Goal: Information Seeking & Learning: Find specific page/section

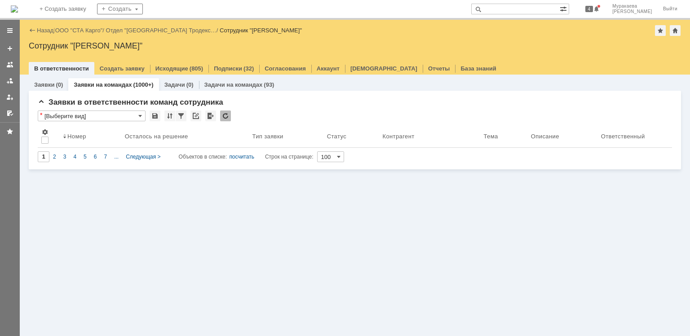
drag, startPoint x: 9, startPoint y: 67, endPoint x: 21, endPoint y: 109, distance: 44.3
click at [9, 67] on div at bounding box center [9, 64] width 7 height 7
drag, startPoint x: 232, startPoint y: 218, endPoint x: 203, endPoint y: 207, distance: 31.5
click at [229, 218] on div "Заявки (0) Заявки на командах (1000+) Задачи (0) Задачи на командах (93) Заявки…" at bounding box center [355, 206] width 671 height 262
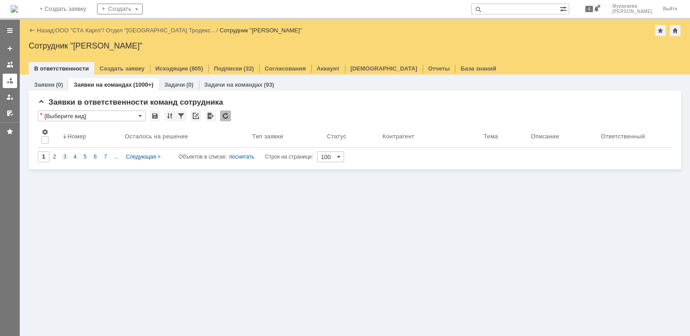
drag, startPoint x: 6, startPoint y: 62, endPoint x: 14, endPoint y: 81, distance: 20.4
click at [6, 63] on div at bounding box center [9, 64] width 7 height 7
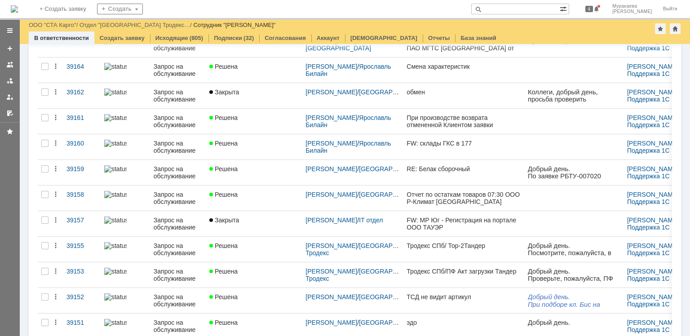
click at [545, 8] on input "text" at bounding box center [516, 9] width 89 height 11
type input "j"
type input "ондулин"
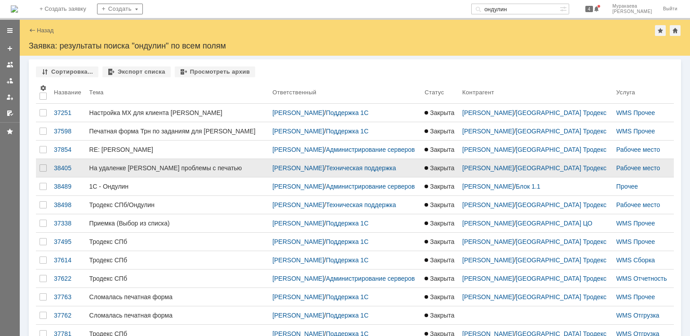
click at [136, 172] on div "На удаленке [PERSON_NAME] проблемы с печатью" at bounding box center [177, 168] width 176 height 7
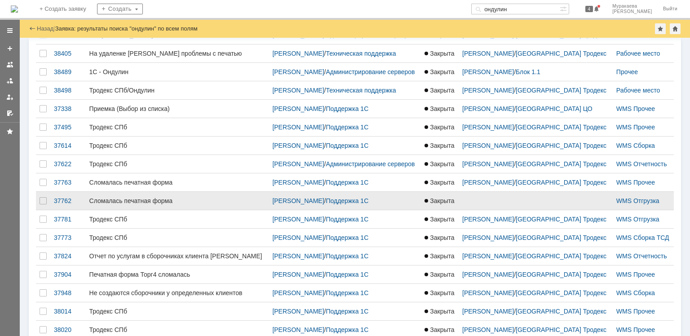
scroll to position [95, 0]
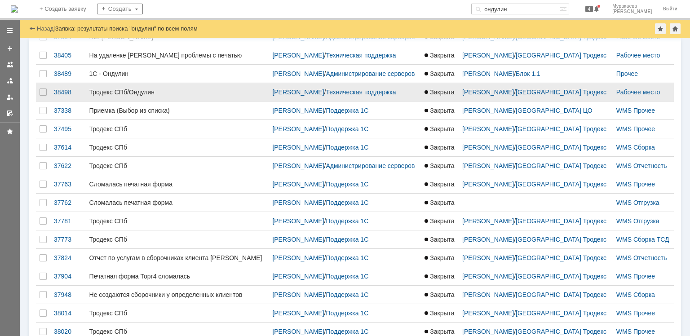
click at [141, 101] on link "Тродекс СПб/Ондулин" at bounding box center [177, 92] width 183 height 18
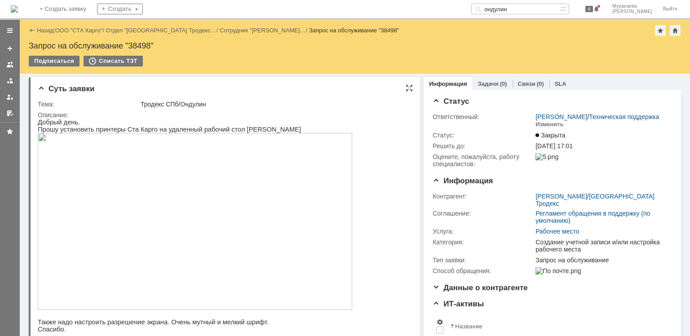
click at [161, 199] on img at bounding box center [195, 221] width 315 height 177
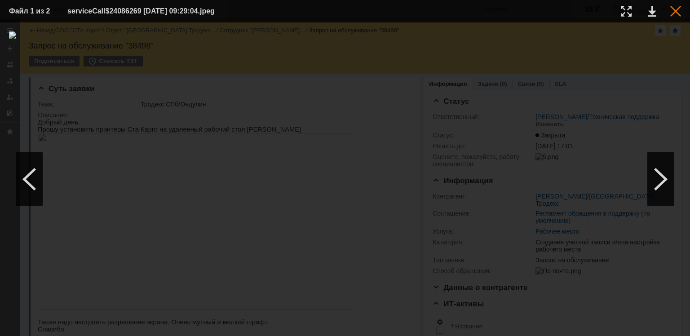
click at [674, 11] on div at bounding box center [676, 11] width 11 height 11
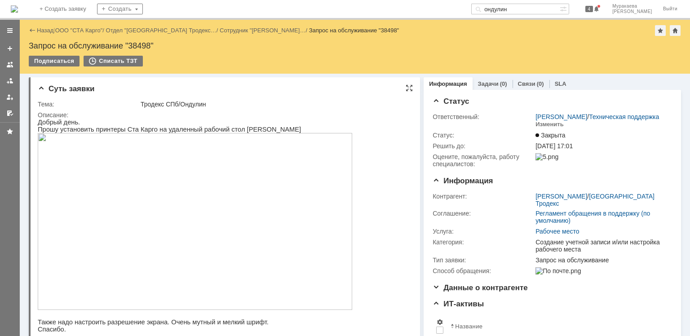
click at [198, 189] on img at bounding box center [195, 221] width 315 height 177
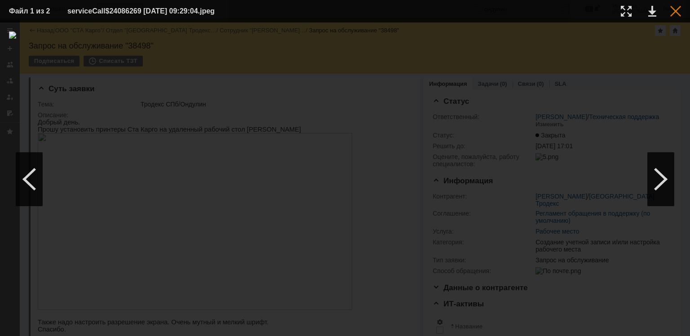
click at [676, 9] on div at bounding box center [676, 11] width 11 height 11
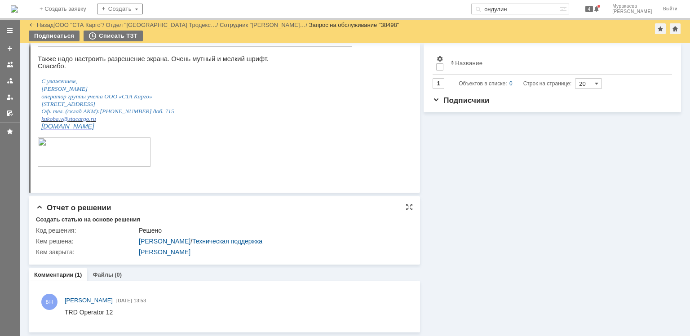
scroll to position [233, 0]
click at [11, 63] on div at bounding box center [9, 64] width 7 height 7
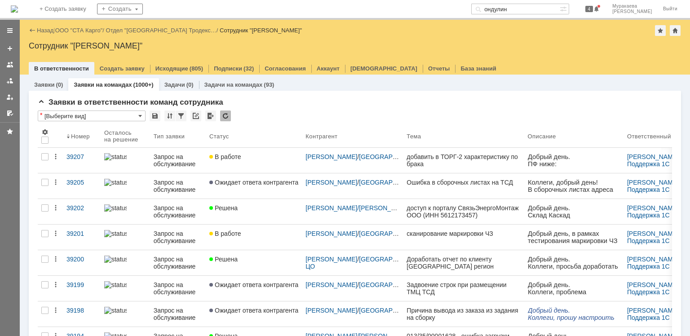
click at [541, 10] on input "ондулин" at bounding box center [516, 9] width 89 height 11
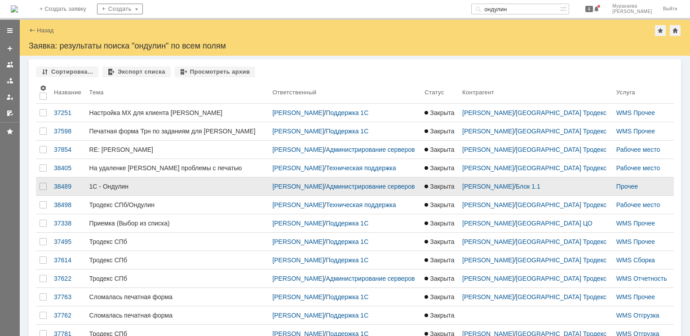
click at [104, 189] on link "1С - Ондулин" at bounding box center [177, 187] width 183 height 18
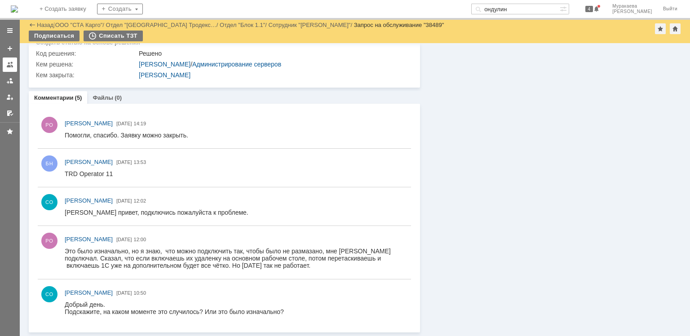
click at [9, 67] on div at bounding box center [9, 64] width 7 height 7
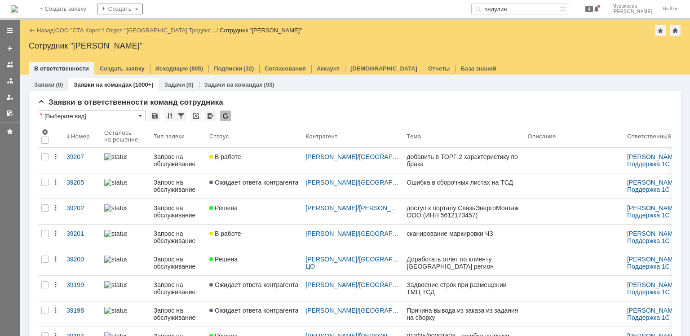
click at [558, 6] on input "ондулин" at bounding box center [516, 9] width 89 height 11
click at [558, 7] on input "ондулин" at bounding box center [516, 9] width 89 height 11
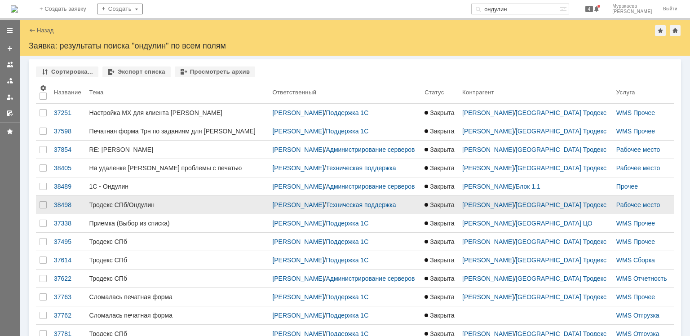
click at [139, 209] on div "Тродекс СПб/Ондулин" at bounding box center [177, 204] width 176 height 7
